Goal: Task Accomplishment & Management: Manage account settings

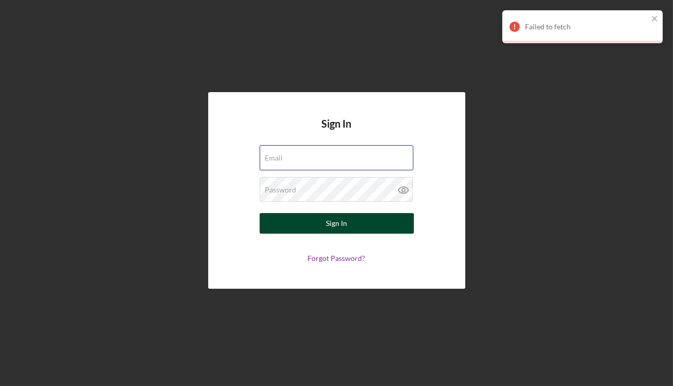
type input "[EMAIL_ADDRESS][DOMAIN_NAME]"
click at [363, 226] on button "Sign In" at bounding box center [337, 223] width 154 height 21
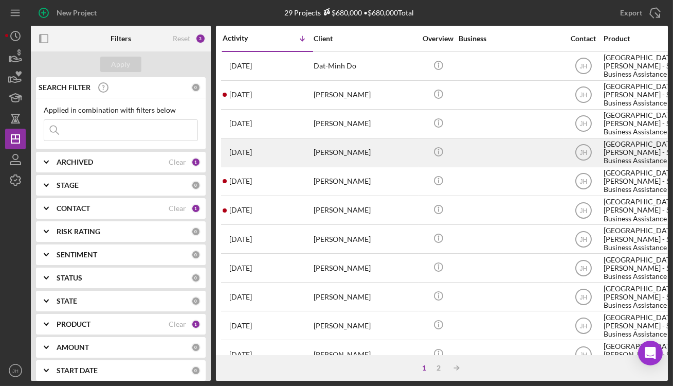
click at [352, 152] on div "[PERSON_NAME]" at bounding box center [365, 152] width 103 height 27
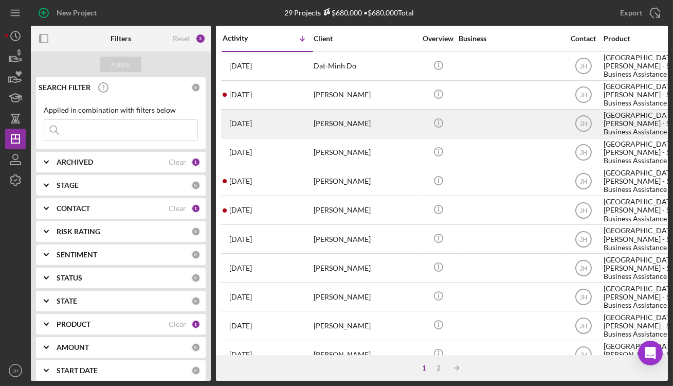
click at [389, 136] on div "Yan yeh" at bounding box center [365, 123] width 103 height 27
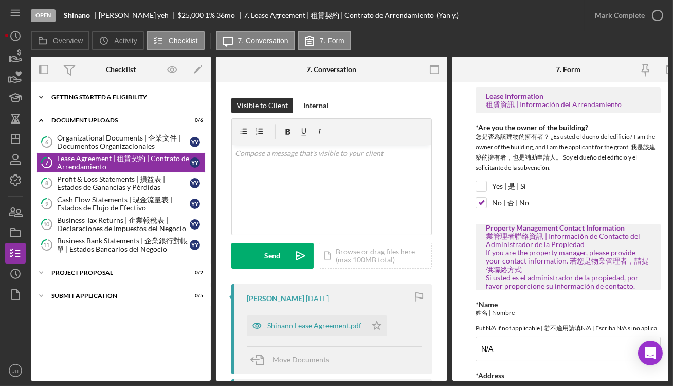
click at [138, 100] on div "Icon/Expander Getting Started & Eligibility 5 / 5" at bounding box center [121, 97] width 180 height 21
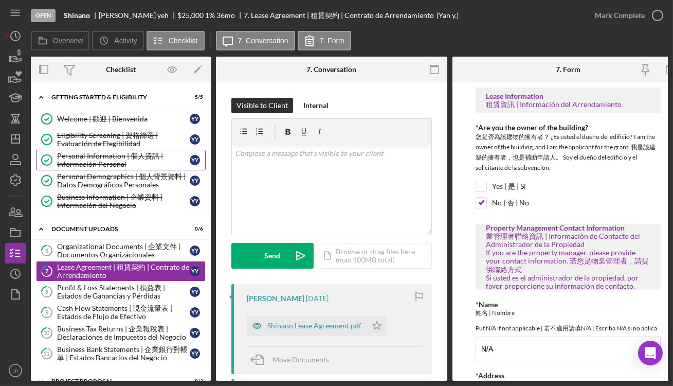
click at [122, 157] on div "Personal Information | 個人資訊 | Información Personal" at bounding box center [123, 160] width 133 height 16
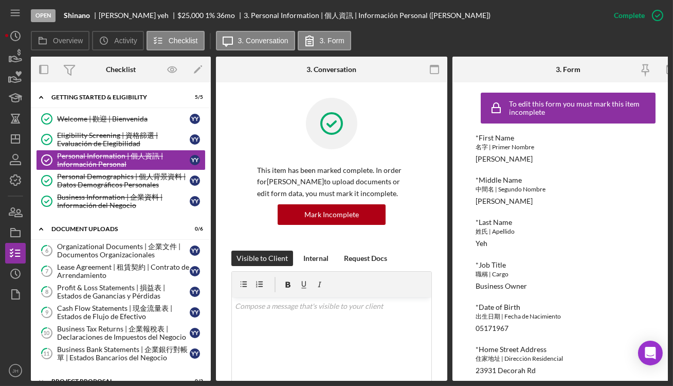
scroll to position [181, 0]
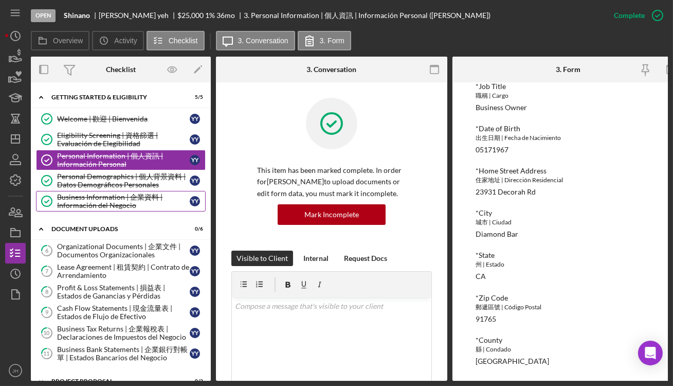
click at [101, 199] on div "Business Information | 企業資料 | Información del Negocio" at bounding box center [123, 201] width 133 height 16
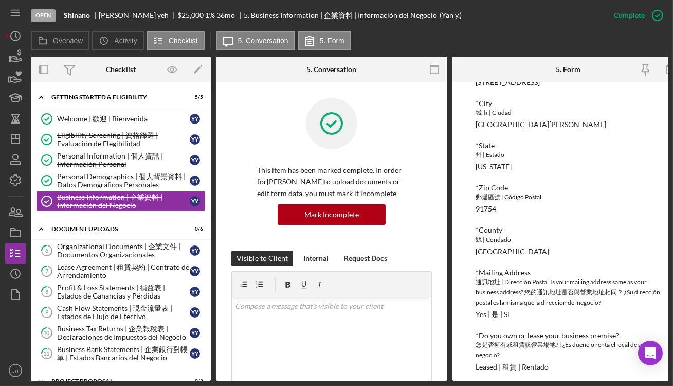
scroll to position [618, 0]
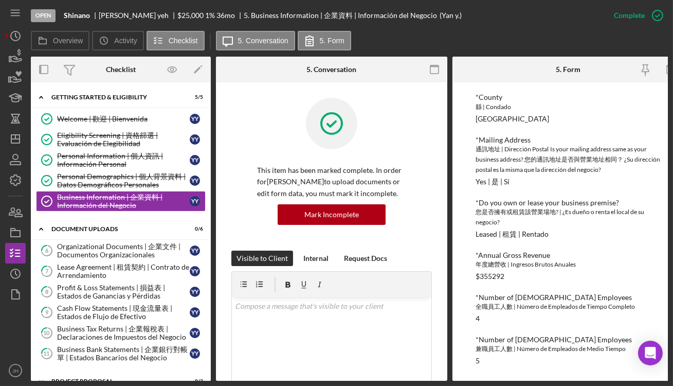
click at [526, 293] on div "*Number of Full-time Employees" at bounding box center [568, 297] width 185 height 8
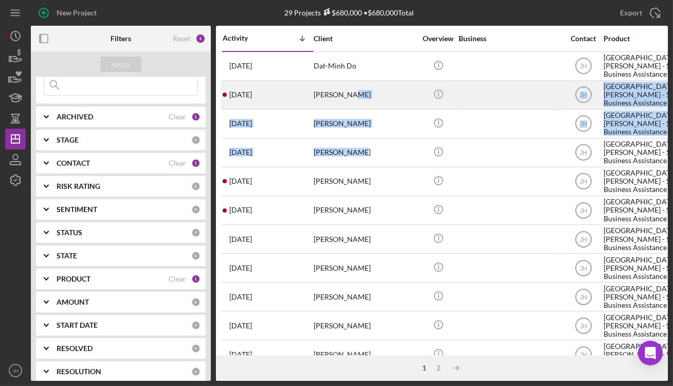
drag, startPoint x: 360, startPoint y: 149, endPoint x: 366, endPoint y: 108, distance: 41.4
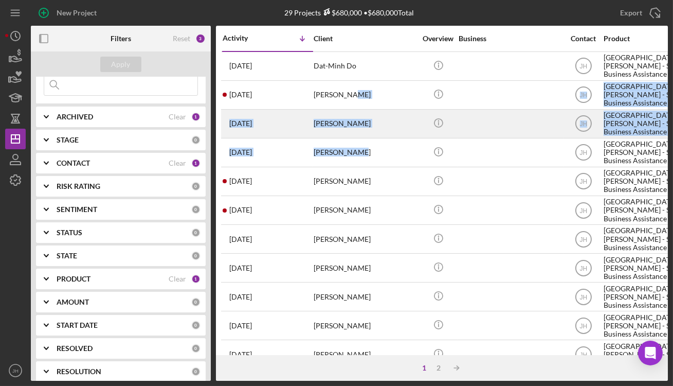
click at [365, 119] on div "[PERSON_NAME]" at bounding box center [365, 123] width 103 height 27
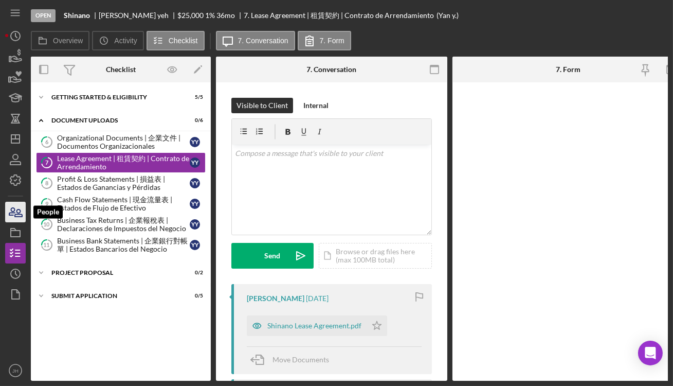
click at [14, 205] on icon "button" at bounding box center [16, 212] width 26 height 26
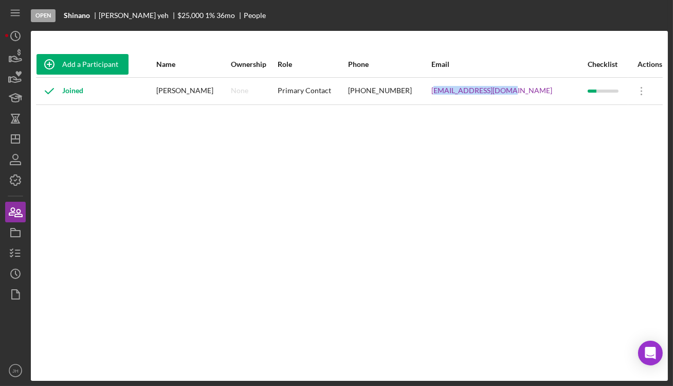
drag, startPoint x: 517, startPoint y: 84, endPoint x: 446, endPoint y: 100, distance: 72.3
click at [446, 100] on div "shinano0822@gmail.com" at bounding box center [509, 91] width 156 height 26
drag, startPoint x: 534, startPoint y: 93, endPoint x: 444, endPoint y: 103, distance: 91.0
click at [444, 103] on div "shinano0822@gmail.com" at bounding box center [509, 91] width 156 height 26
copy link "shinano0822@gmail.com"
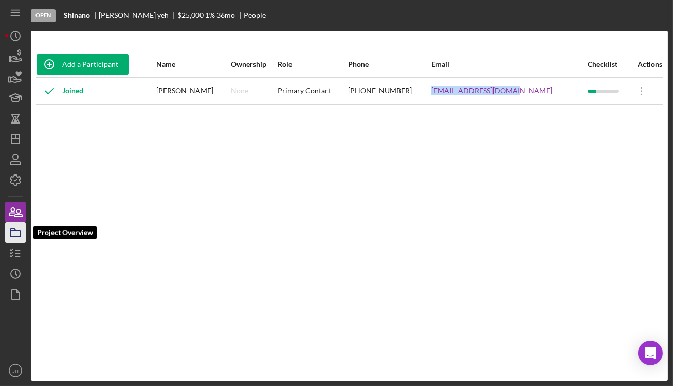
click at [21, 231] on icon "button" at bounding box center [16, 233] width 26 height 26
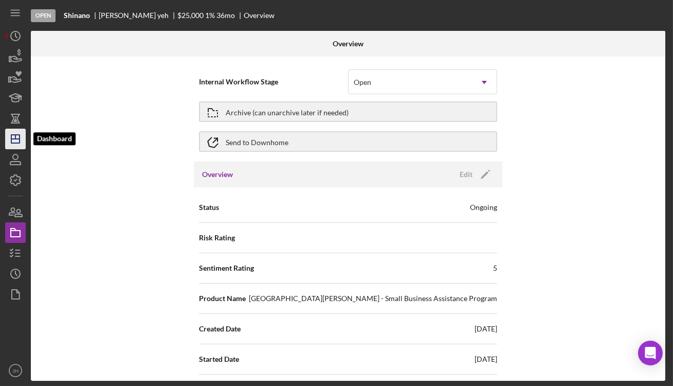
click at [19, 145] on icon "Icon/Dashboard" at bounding box center [16, 139] width 26 height 26
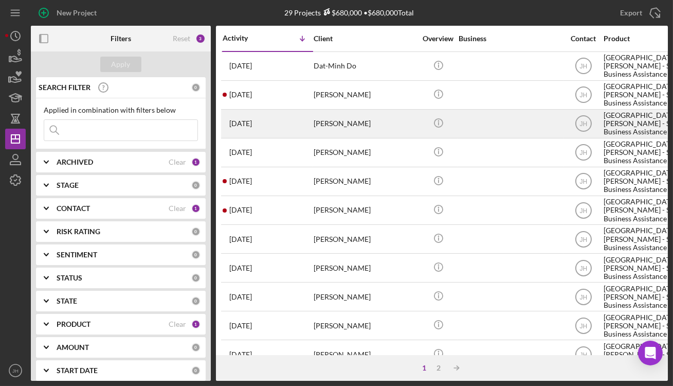
click at [361, 122] on div "Yan yeh" at bounding box center [365, 123] width 103 height 27
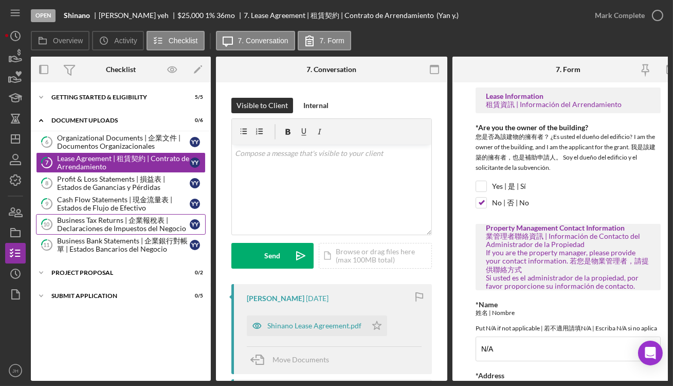
click at [120, 224] on div "Business Tax Returns | 企業報稅表 | Declaraciones de Impuestos del Negocio" at bounding box center [123, 224] width 133 height 16
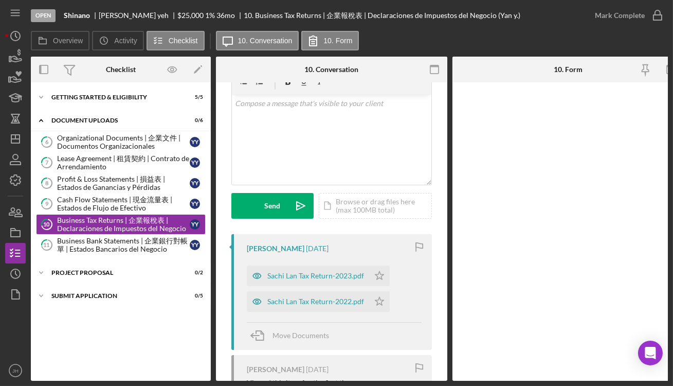
scroll to position [51, 0]
click at [324, 274] on div "Sachi Lan Tax Return-2023.pdf" at bounding box center [315, 274] width 97 height 8
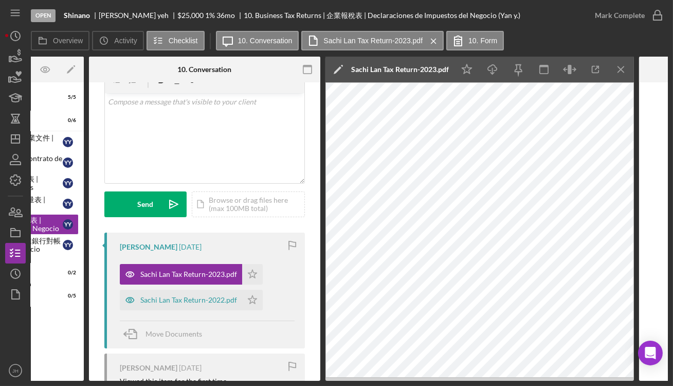
scroll to position [0, 128]
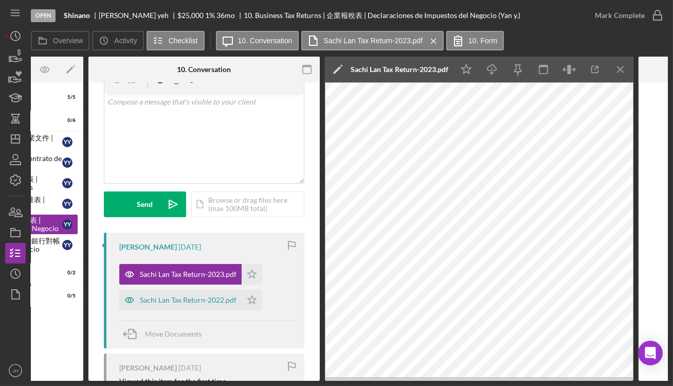
click at [140, 51] on div "Overview Icon/History Activity Checklist Icon/Message 10. Conversation Sachi La…" at bounding box center [349, 41] width 637 height 21
click at [141, 40] on button "Icon/History Activity" at bounding box center [117, 41] width 51 height 20
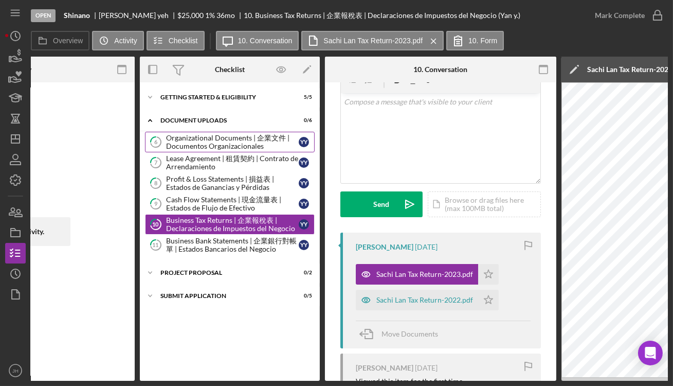
click at [249, 135] on div "Organizational Documents | 企業文件 | Documentos Organizacionales" at bounding box center [232, 142] width 133 height 16
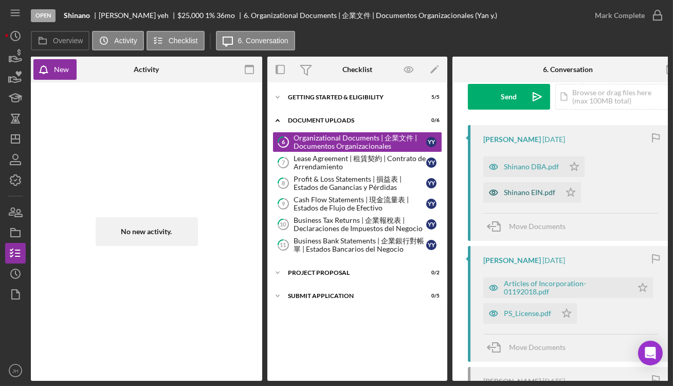
scroll to position [159, 0]
click at [542, 314] on div "PS_License.pdf" at bounding box center [527, 312] width 47 height 8
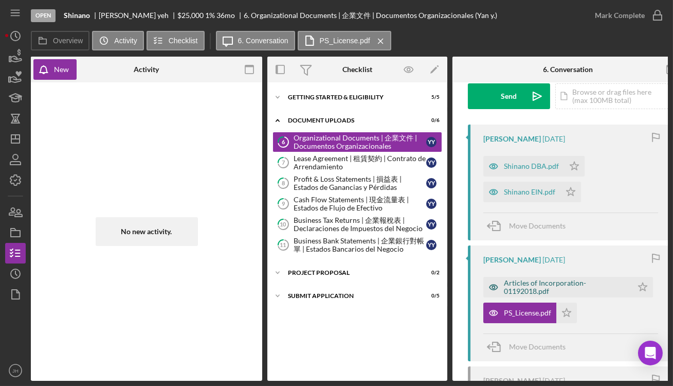
click at [541, 285] on div "Articles of Incorporation-01192018.pdf" at bounding box center [565, 287] width 123 height 16
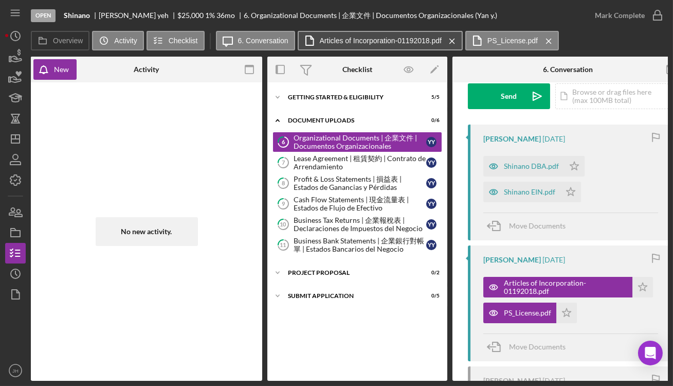
click at [402, 33] on button "Articles of Incorporation-01192018.pdf Icon/Menu Close" at bounding box center [380, 41] width 165 height 20
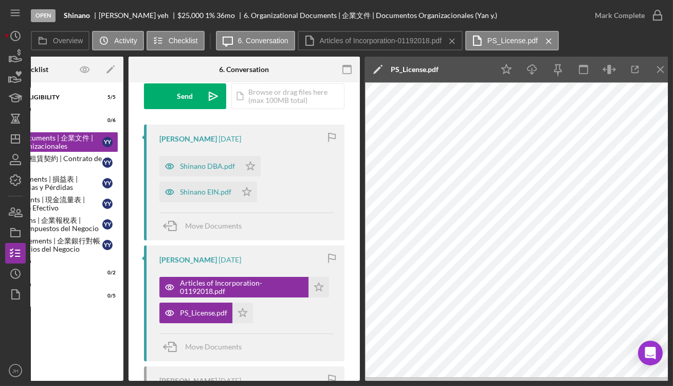
scroll to position [0, 334]
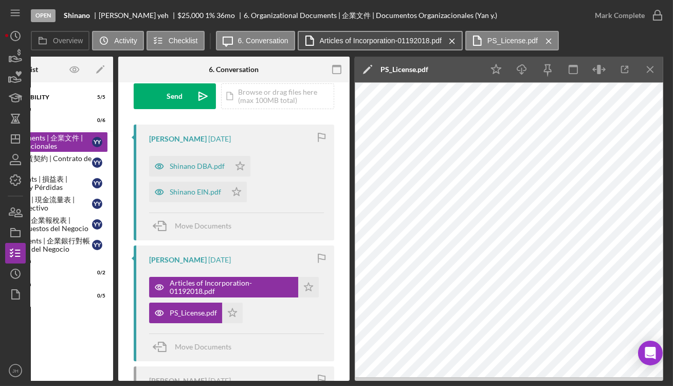
click at [385, 40] on label "Articles of Incorporation-01192018.pdf" at bounding box center [381, 41] width 122 height 8
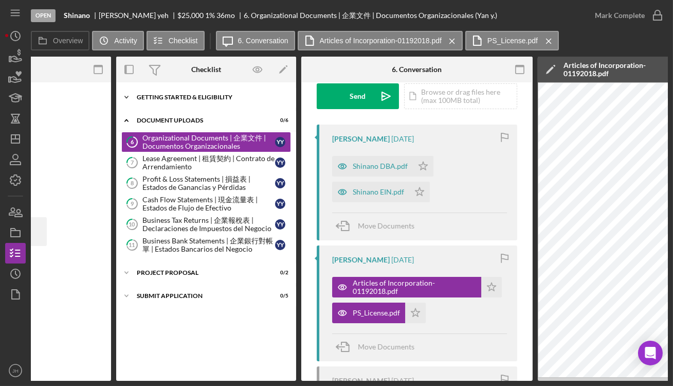
scroll to position [0, 150]
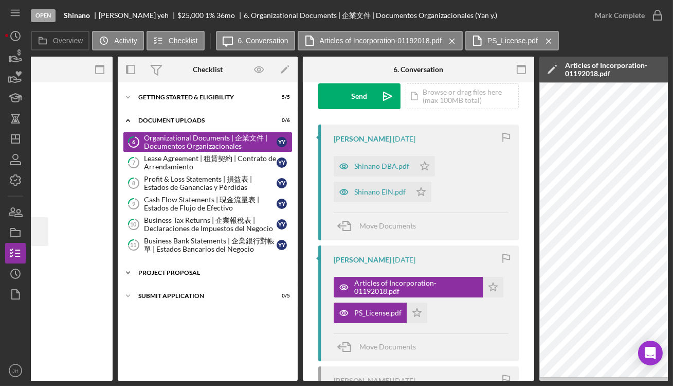
click at [160, 267] on div "Icon/Expander Project Proposal 0 / 2" at bounding box center [208, 272] width 180 height 21
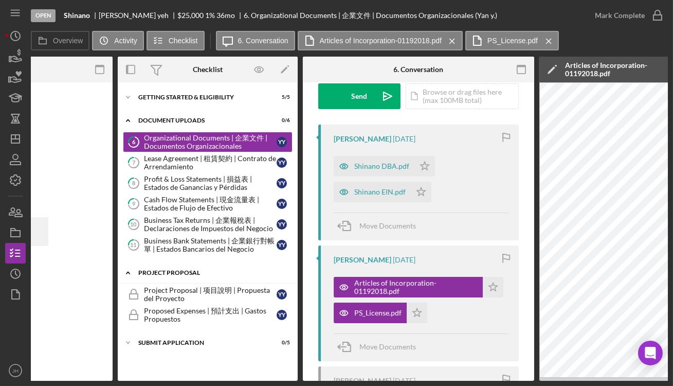
click at [160, 267] on div "Icon/Expander Project Proposal 0 / 2" at bounding box center [208, 272] width 180 height 21
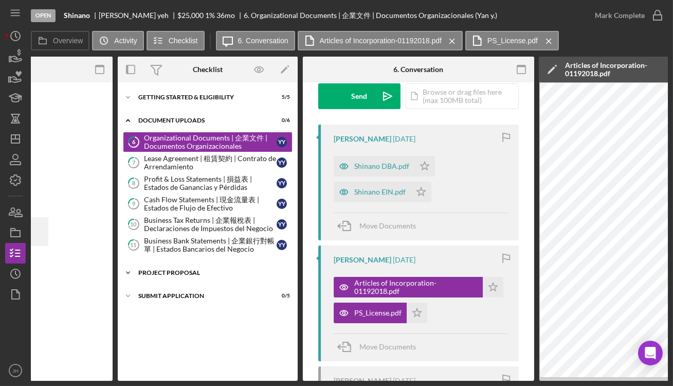
click at [188, 277] on div "Icon/Expander Project Proposal 0 / 2" at bounding box center [208, 272] width 180 height 21
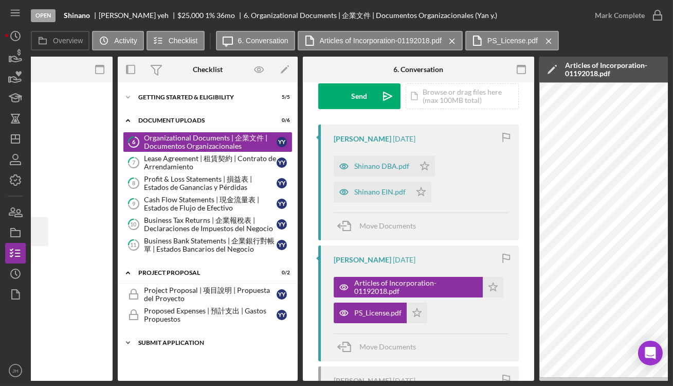
click at [195, 335] on div "Icon/Expander Submit Application 0 / 5" at bounding box center [208, 342] width 180 height 21
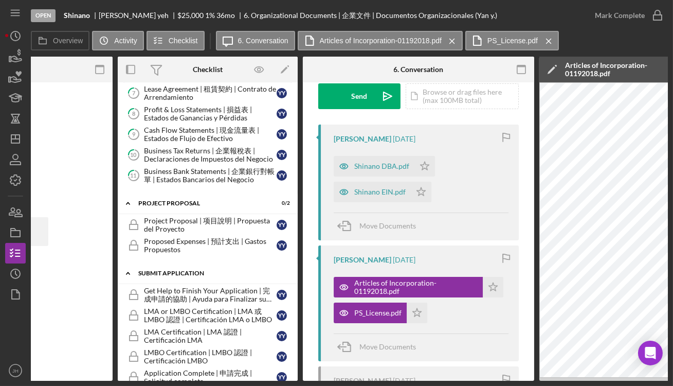
scroll to position [83, 0]
